Goal: Task Accomplishment & Management: Complete application form

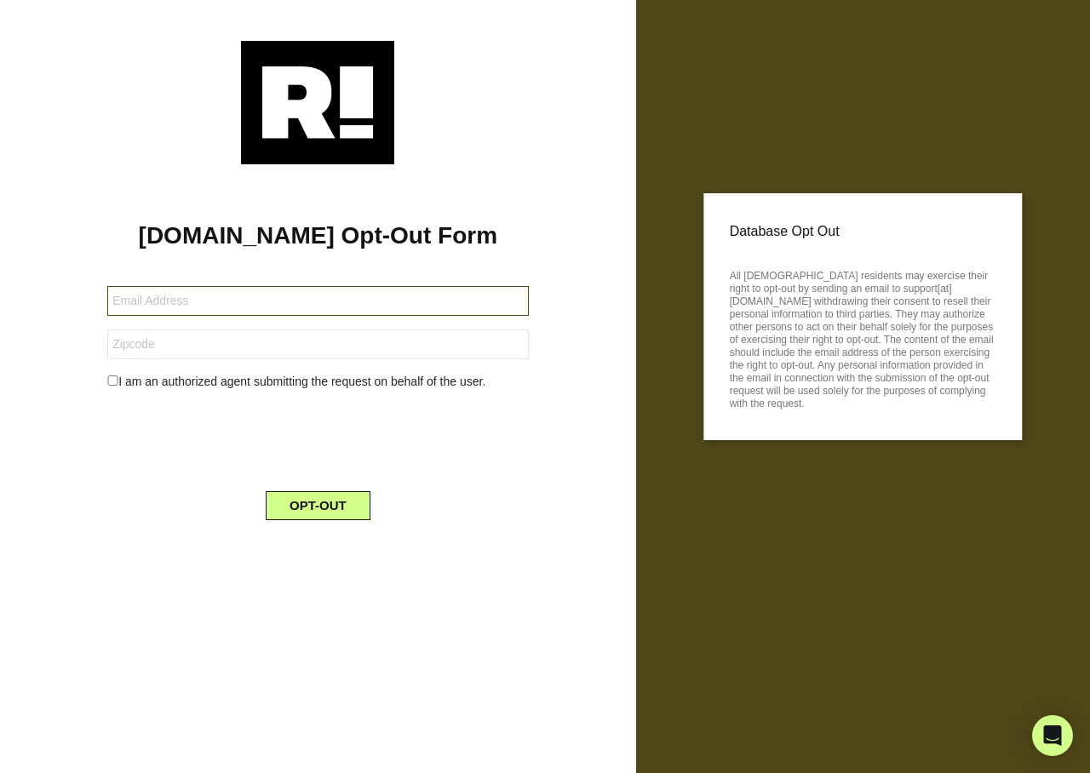
type input "[EMAIL_ADDRESS][DOMAIN_NAME]"
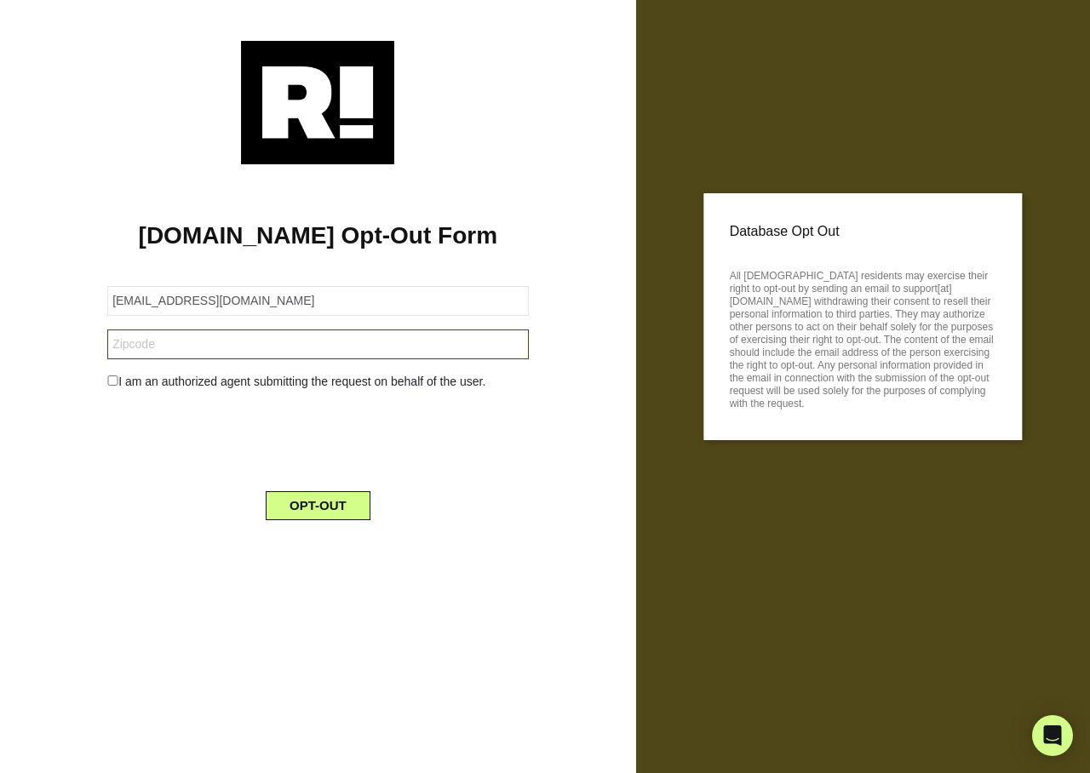
type input "83616"
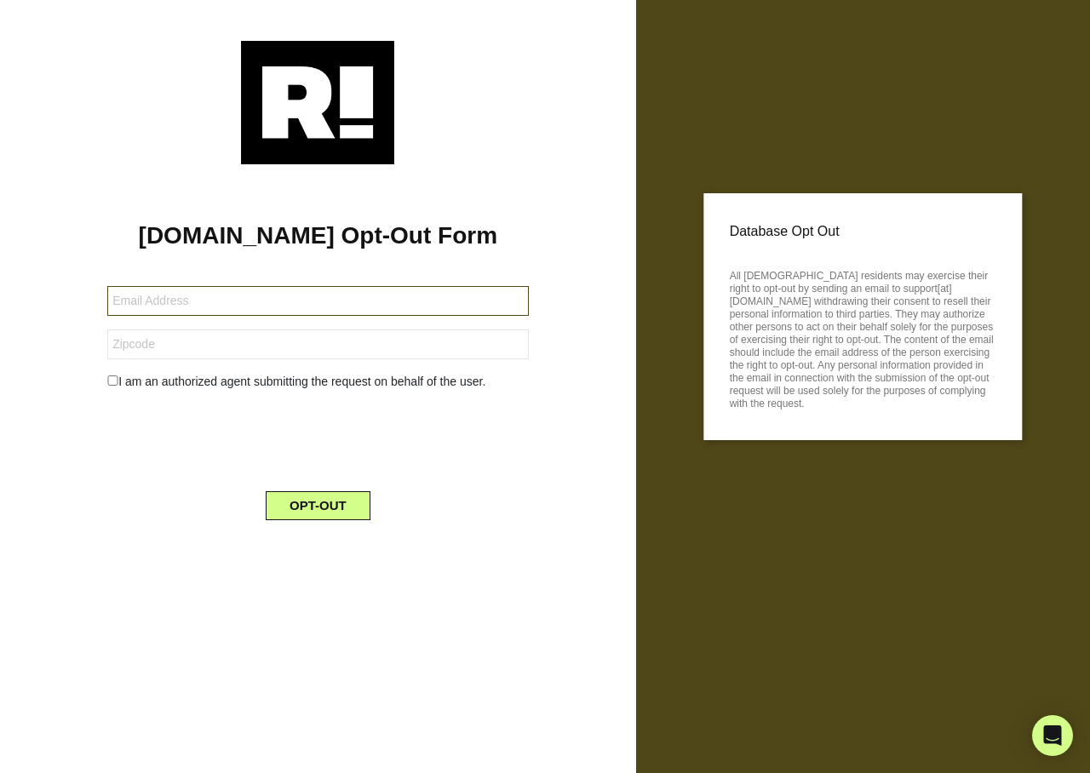
type input "[EMAIL_ADDRESS][DOMAIN_NAME]"
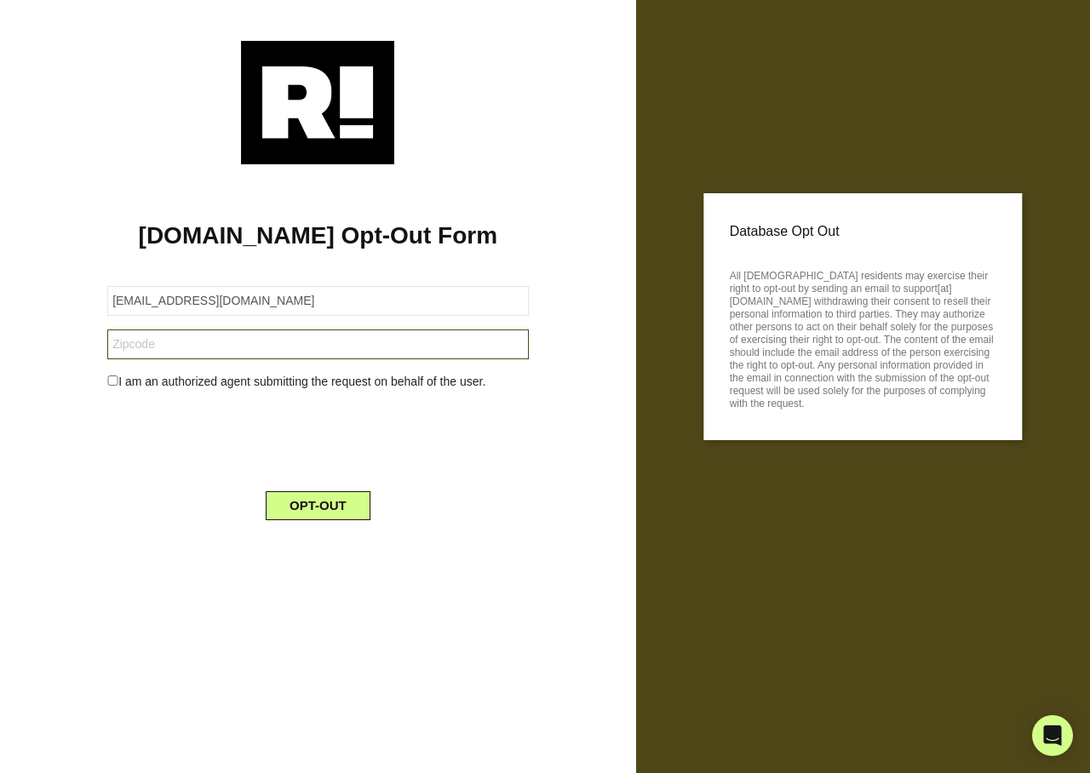
type input "79316"
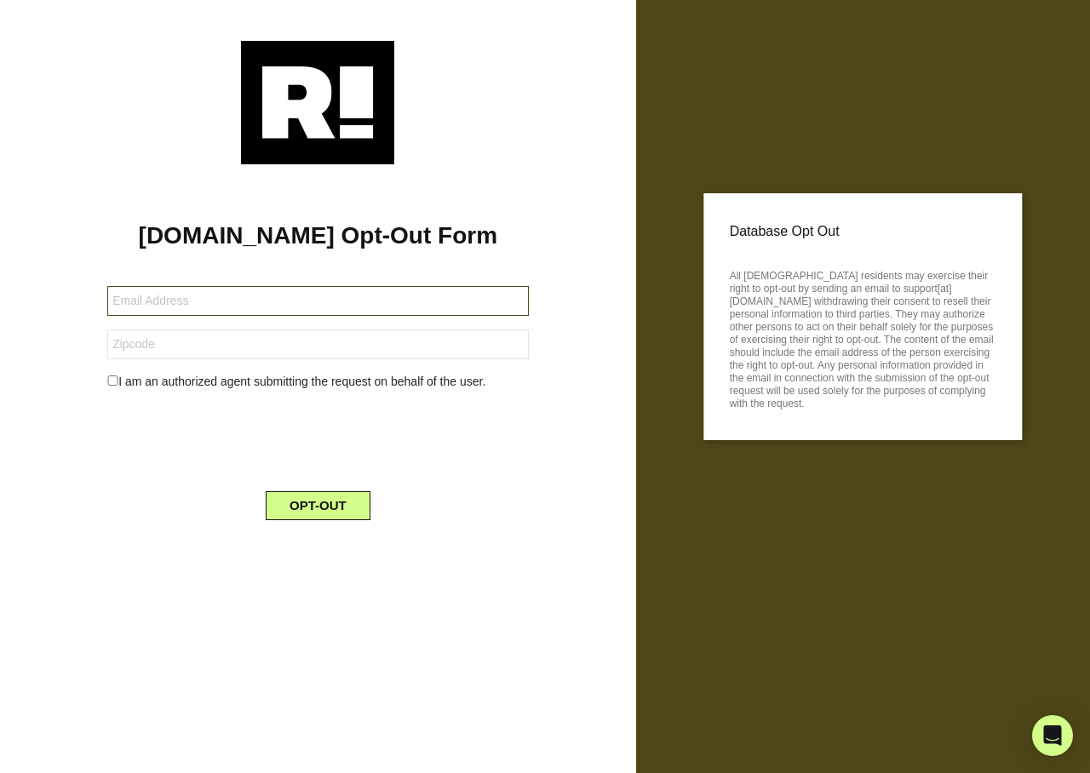
type input "[EMAIL_ADDRESS][DOMAIN_NAME]"
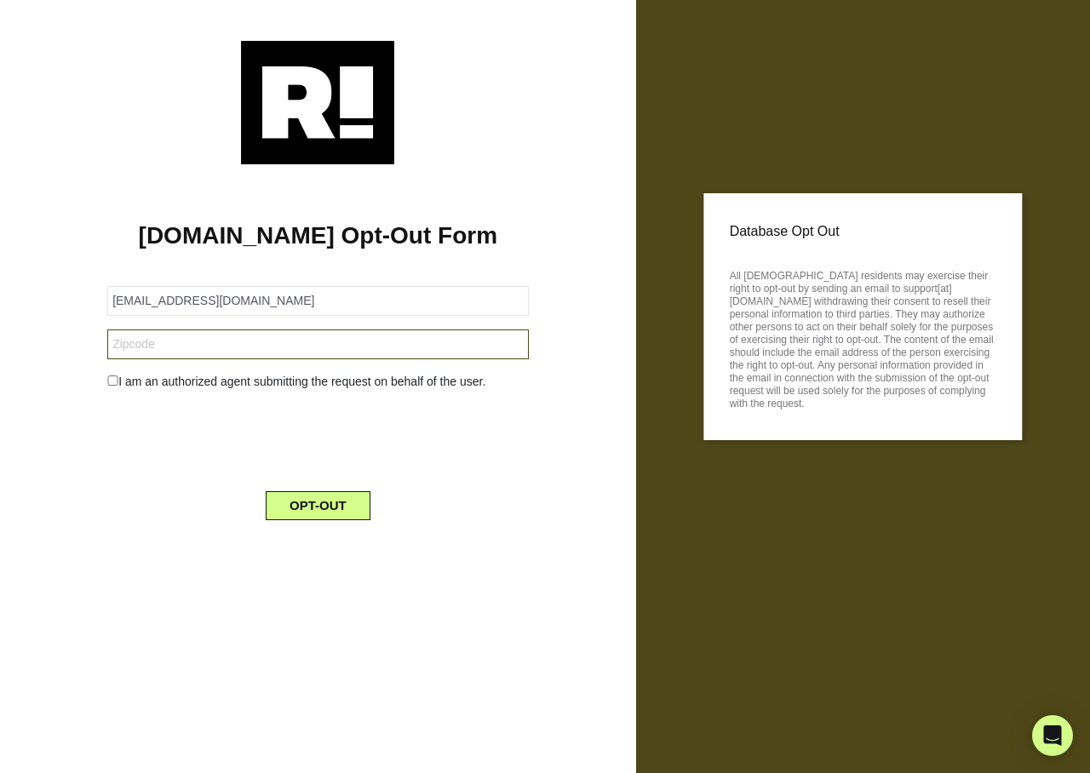
type input "37415"
